Goal: Information Seeking & Learning: Learn about a topic

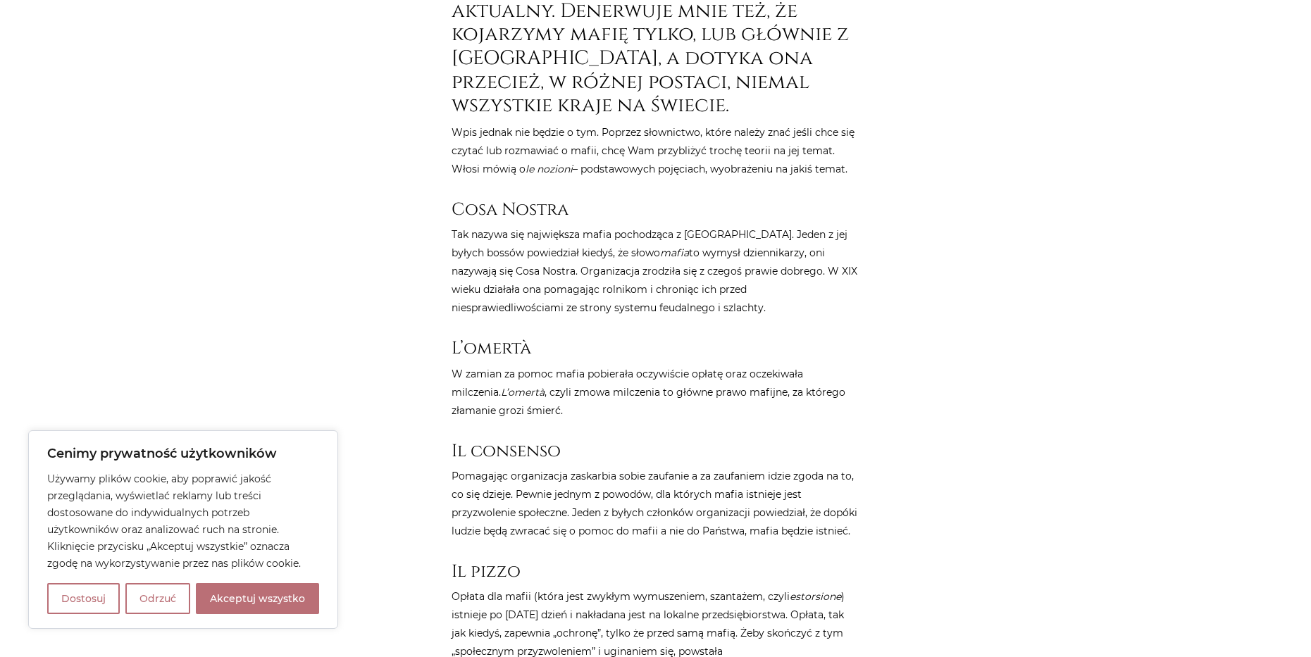
scroll to position [775, 0]
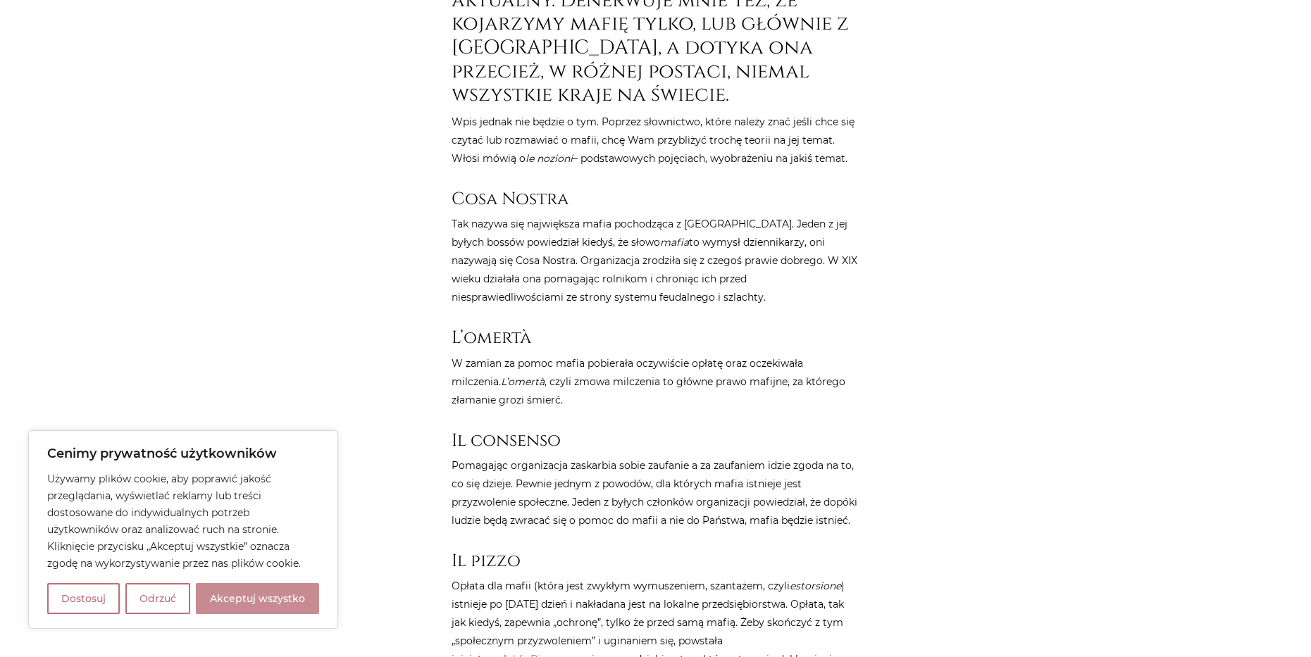
click at [278, 595] on button "Akceptuj wszystko" at bounding box center [257, 598] width 123 height 31
checkbox input "true"
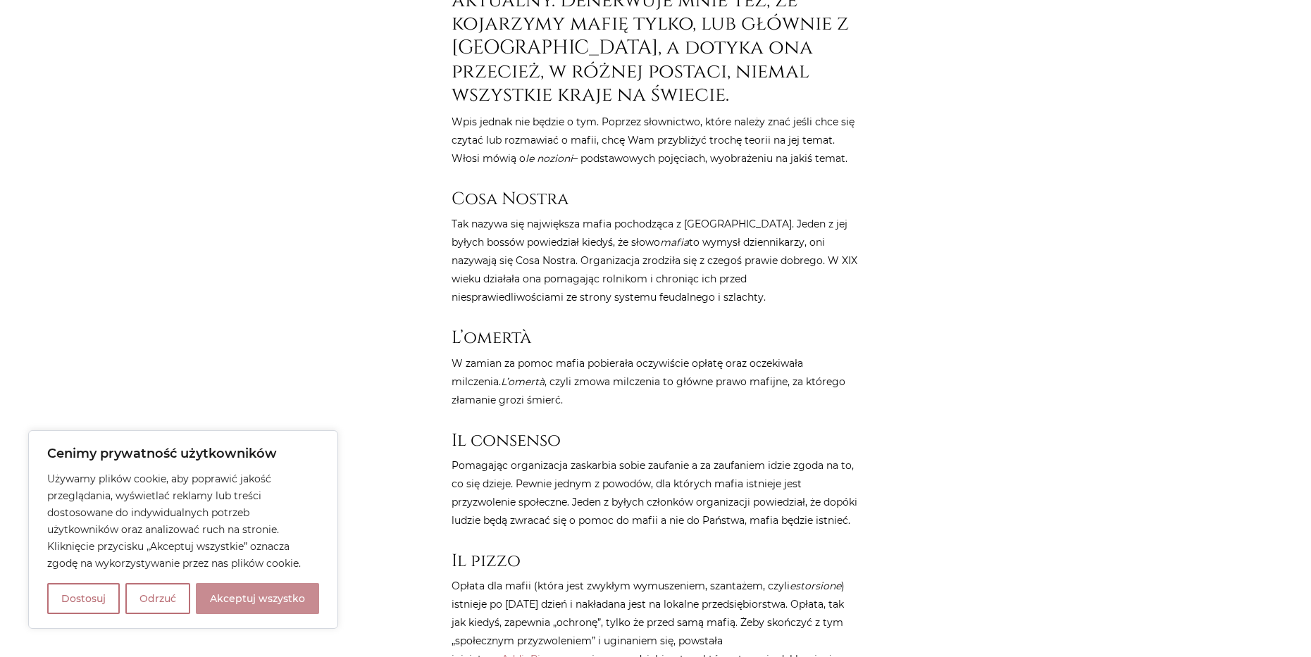
checkbox input "true"
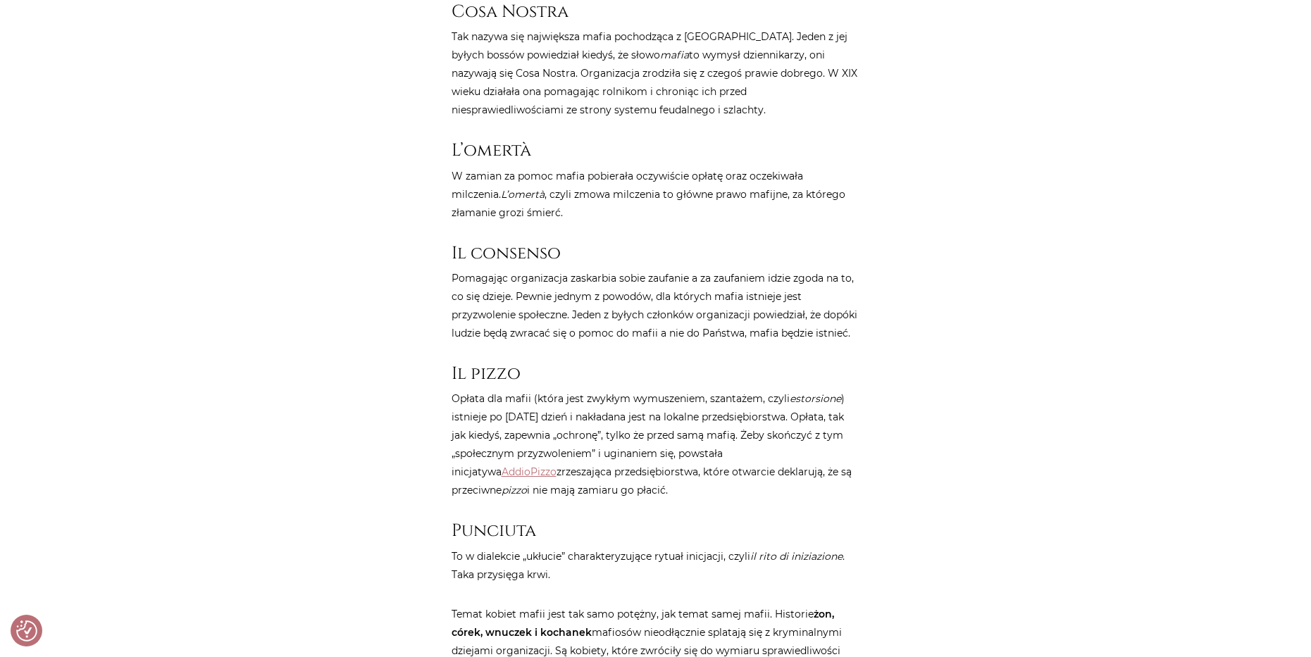
scroll to position [986, 0]
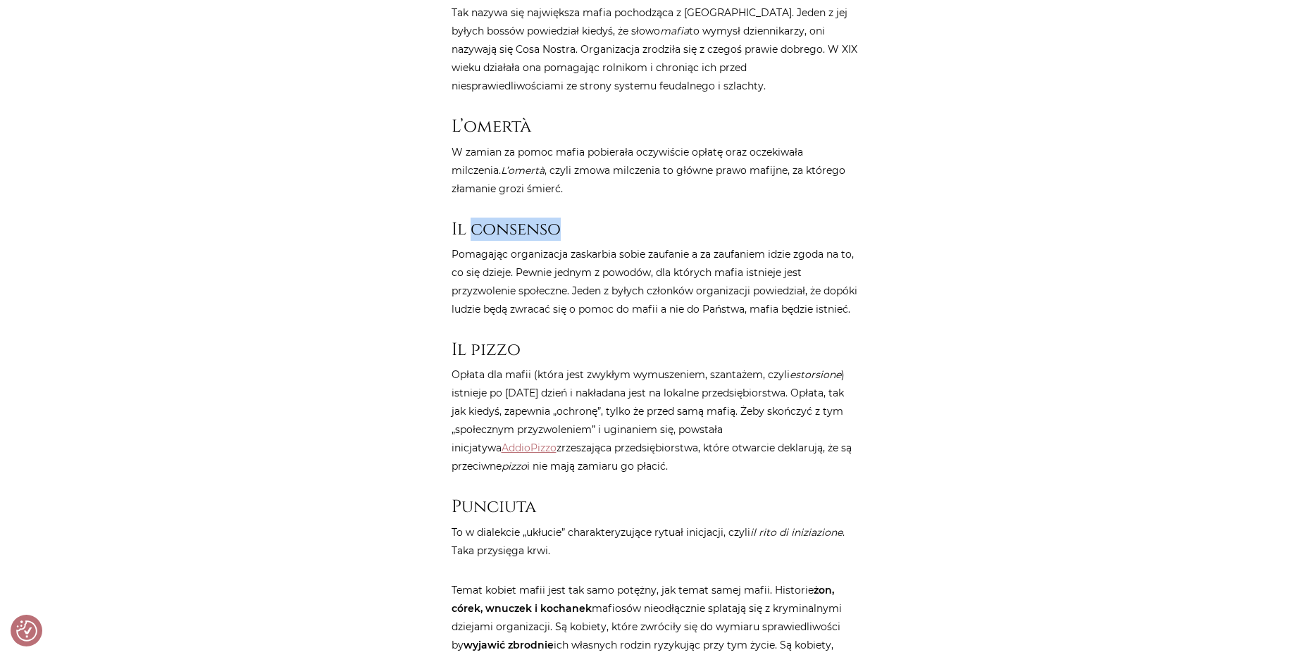
drag, startPoint x: 473, startPoint y: 229, endPoint x: 605, endPoint y: 220, distance: 132.8
click at [605, 220] on h3 "Il consenso" at bounding box center [656, 229] width 409 height 20
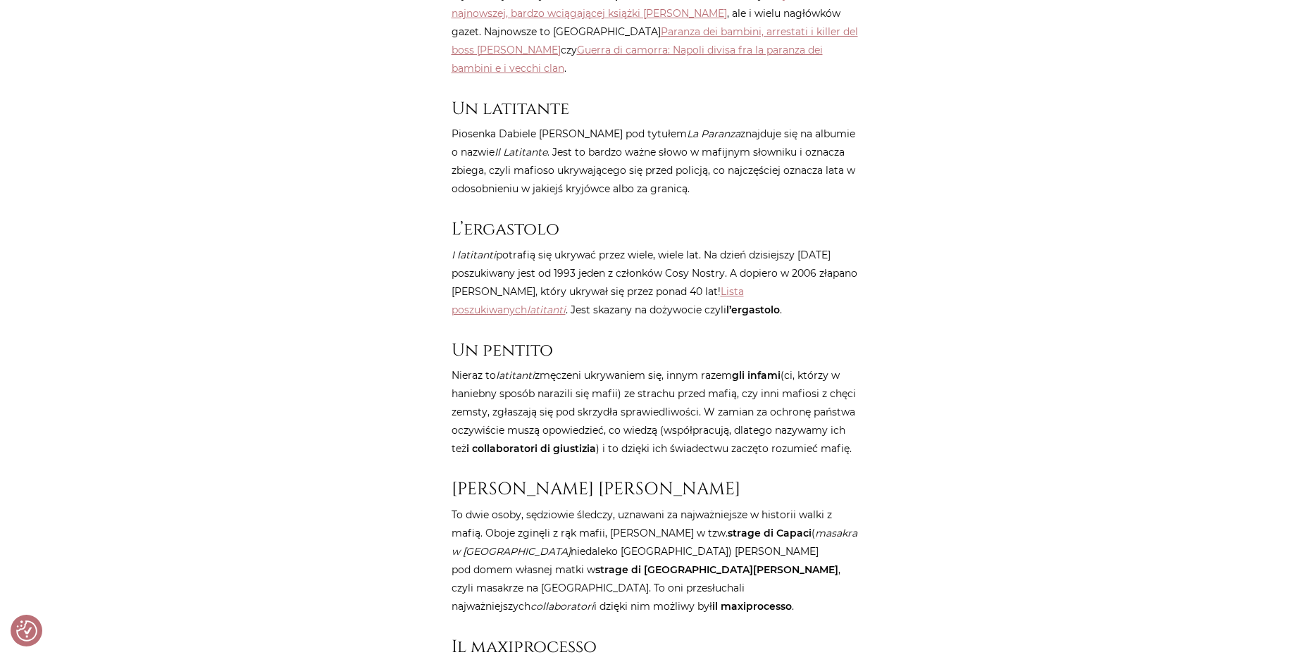
scroll to position [2325, 0]
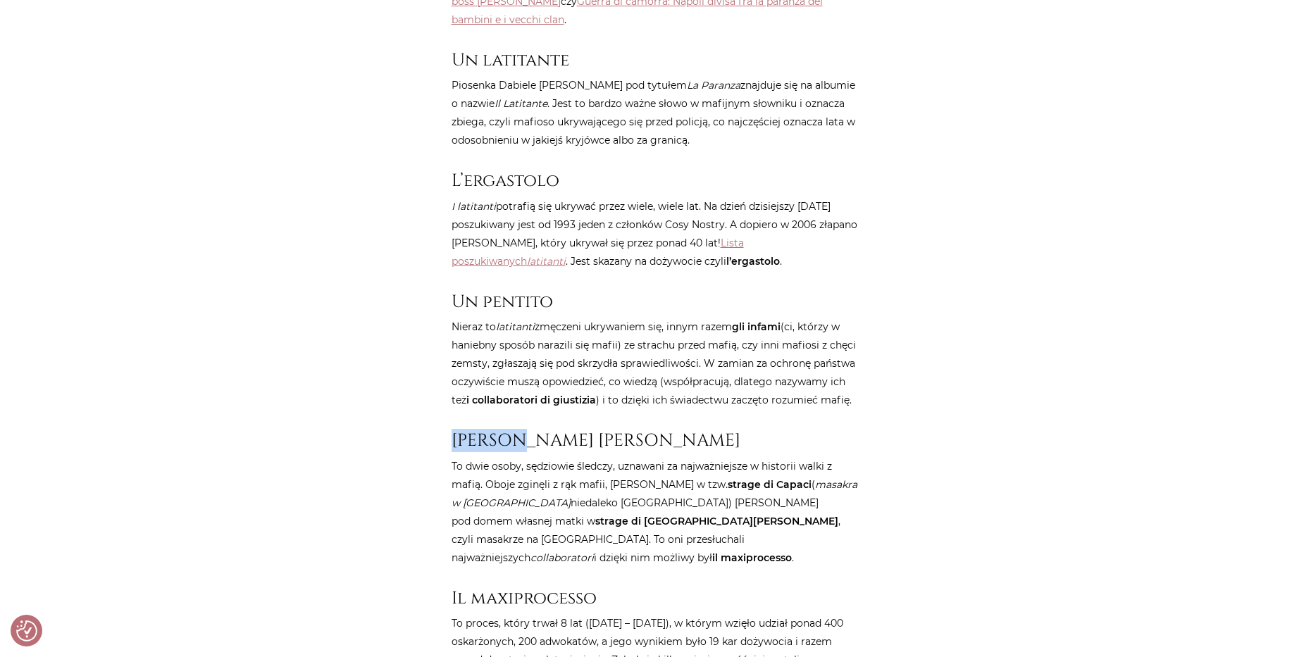
drag, startPoint x: 452, startPoint y: 438, endPoint x: 529, endPoint y: 432, distance: 77.1
click at [529, 431] on h3 "[PERSON_NAME] [PERSON_NAME]" at bounding box center [656, 440] width 409 height 20
click at [1140, 305] on main "Strona główna / Blog / Kultura Włoch / Włoska mafia – słownik, teoria i materia…" at bounding box center [655, 529] width 1311 height 5367
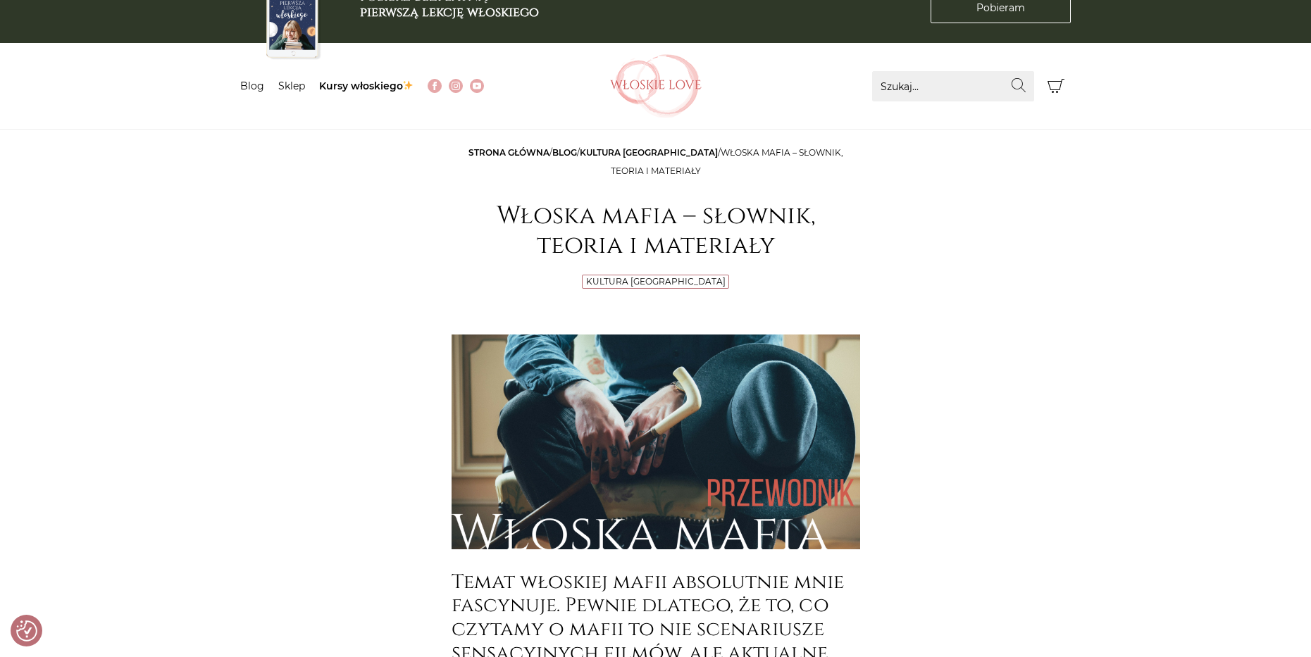
scroll to position [0, 0]
